Goal: Task Accomplishment & Management: Use online tool/utility

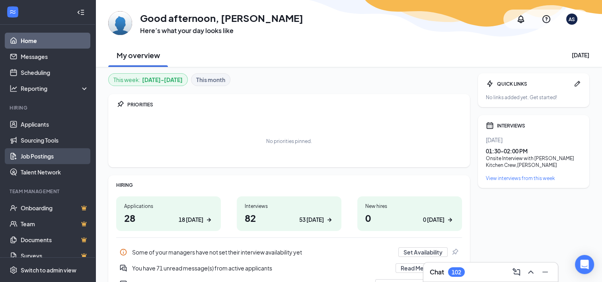
click at [55, 156] on link "Job Postings" at bounding box center [55, 156] width 68 height 16
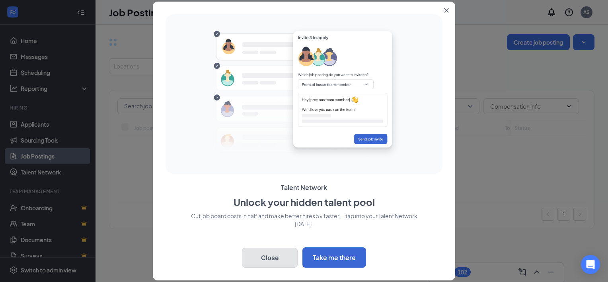
click at [284, 263] on button "Close" at bounding box center [270, 258] width 56 height 20
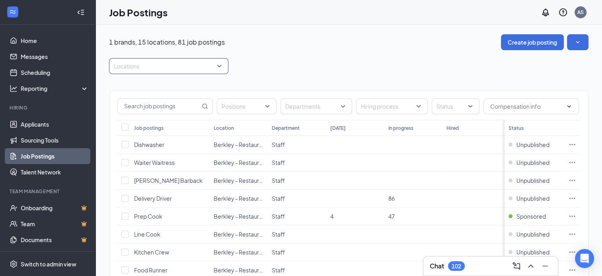
click at [189, 60] on div at bounding box center [164, 66] width 107 height 13
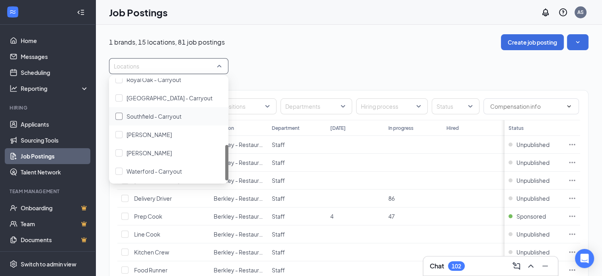
click at [164, 113] on span "Southfield - Carryout" at bounding box center [154, 116] width 55 height 7
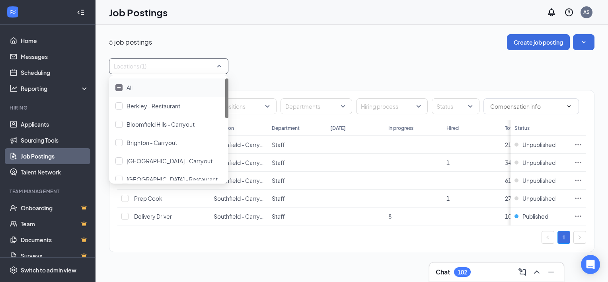
click at [304, 42] on div "5 job postings Create job posting" at bounding box center [352, 42] width 486 height 16
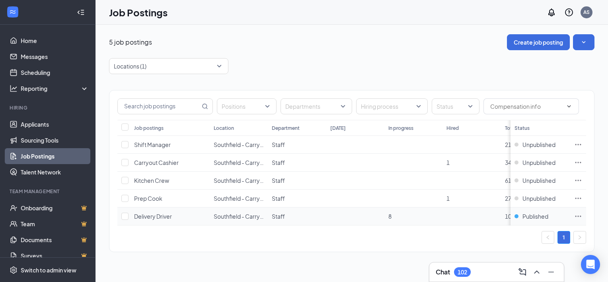
click at [578, 215] on icon "Ellipses" at bounding box center [578, 215] width 6 height 1
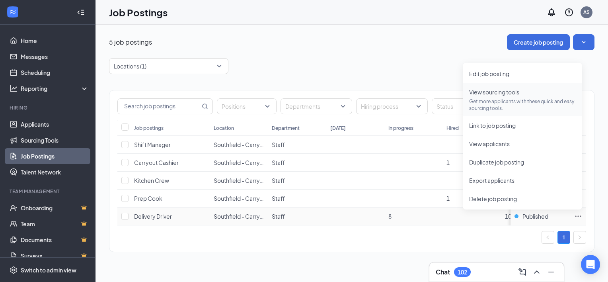
click at [497, 92] on span "View sourcing tools" at bounding box center [494, 91] width 50 height 7
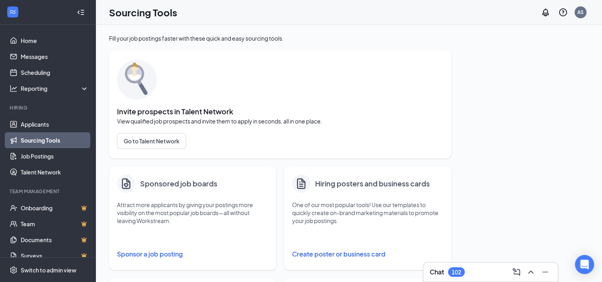
click at [143, 256] on button "Sponsor a job posting" at bounding box center [192, 254] width 151 height 16
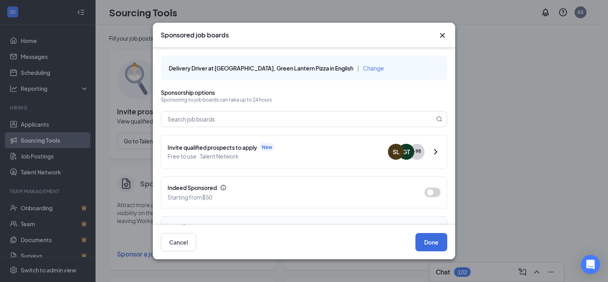
scroll to position [80, 0]
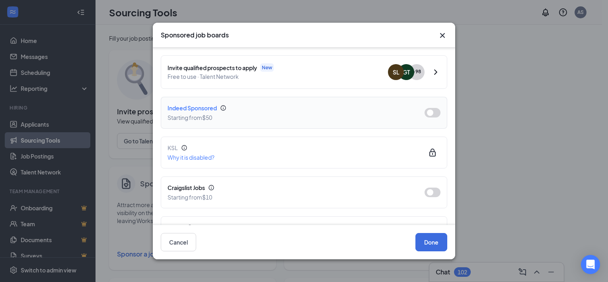
click at [427, 108] on button "button" at bounding box center [433, 113] width 16 height 10
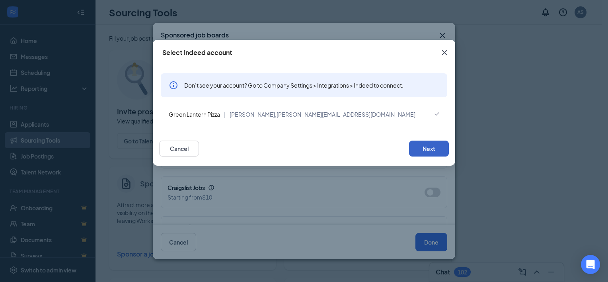
click at [425, 142] on button "Next" at bounding box center [429, 148] width 40 height 16
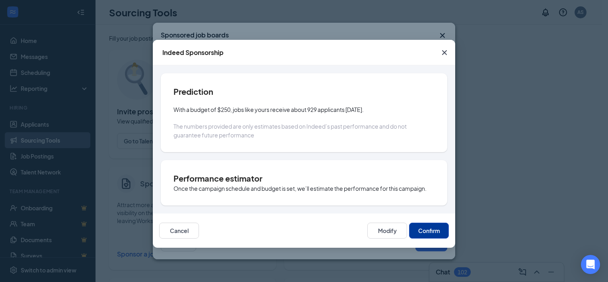
click at [417, 232] on button "Confirm" at bounding box center [429, 230] width 40 height 16
type input "[DATE]"
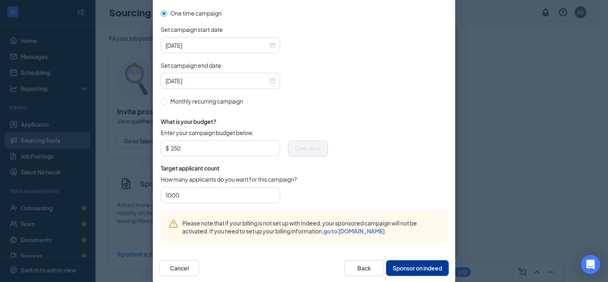
scroll to position [274, 0]
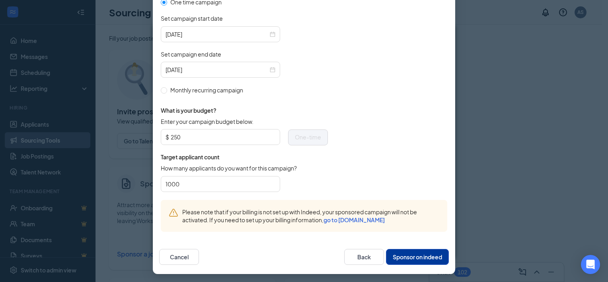
click at [396, 252] on button "Sponsor on indeed" at bounding box center [417, 257] width 63 height 16
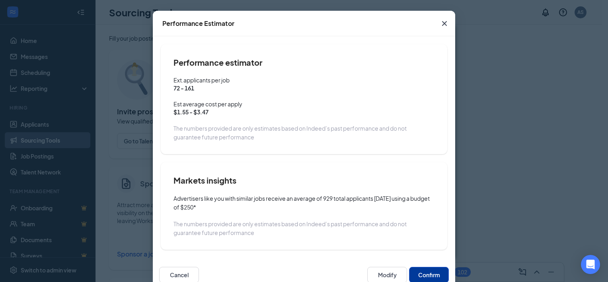
scroll to position [49, 0]
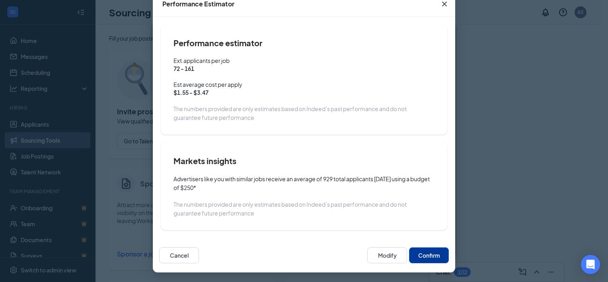
click at [411, 258] on button "Confirm" at bounding box center [429, 255] width 40 height 16
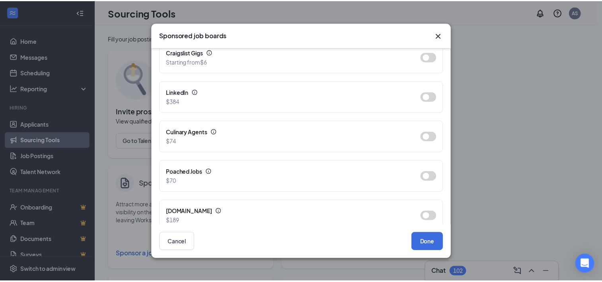
scroll to position [576, 0]
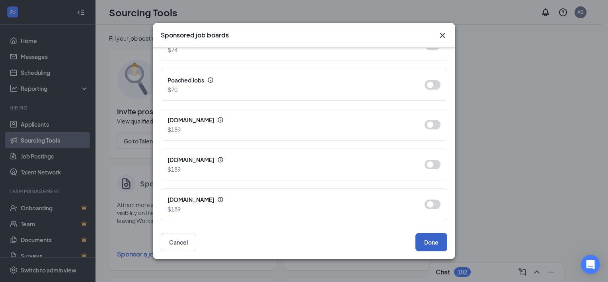
click at [424, 244] on button "Done" at bounding box center [431, 242] width 32 height 18
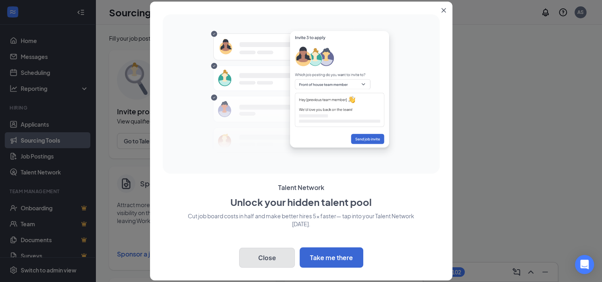
click at [279, 255] on button "Close" at bounding box center [267, 258] width 56 height 20
